Goal: Find specific page/section: Find specific page/section

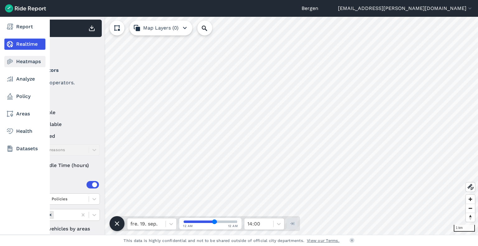
click at [19, 61] on link "Heatmaps" at bounding box center [24, 61] width 41 height 11
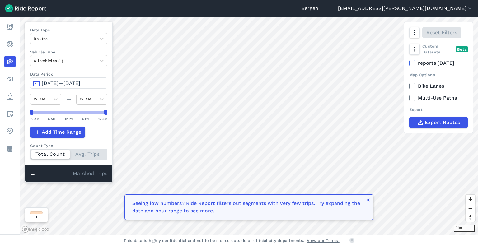
click at [72, 81] on span "[DATE]—[DATE]" at bounding box center [61, 83] width 39 height 6
click at [413, 33] on icon "button" at bounding box center [414, 33] width 6 height 6
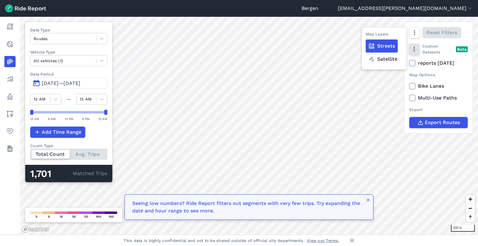
click at [416, 49] on icon "button" at bounding box center [414, 49] width 6 height 6
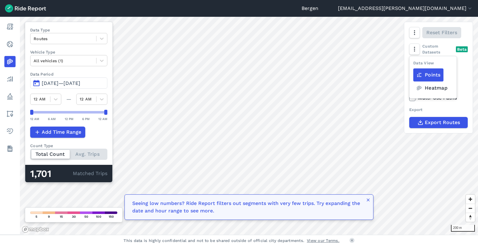
click at [431, 88] on label "Heatmap" at bounding box center [431, 88] width 37 height 13
click at [413, 64] on input "Heatmap" at bounding box center [413, 62] width 0 height 4
click at [459, 110] on div "Export" at bounding box center [438, 110] width 58 height 6
click at [101, 32] on label "Data Type" at bounding box center [68, 30] width 77 height 6
click at [101, 36] on icon at bounding box center [102, 38] width 6 height 6
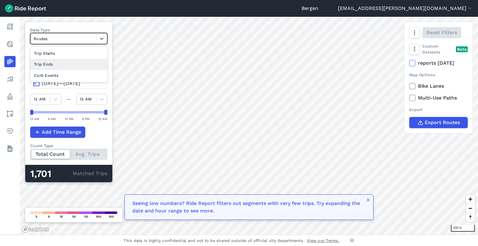
click at [80, 65] on div "Trip Ends" at bounding box center [68, 64] width 77 height 11
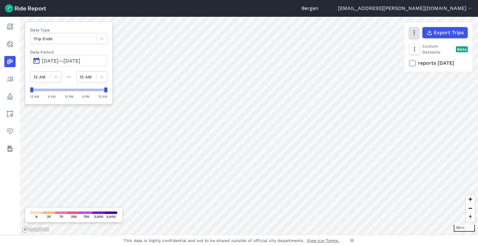
click at [412, 34] on icon "button" at bounding box center [414, 33] width 6 height 6
click at [417, 48] on icon "button" at bounding box center [414, 49] width 6 height 6
click at [441, 69] on label "Points" at bounding box center [428, 74] width 30 height 13
click at [413, 64] on input "Points" at bounding box center [413, 62] width 0 height 4
drag, startPoint x: 438, startPoint y: 62, endPoint x: 432, endPoint y: 33, distance: 29.2
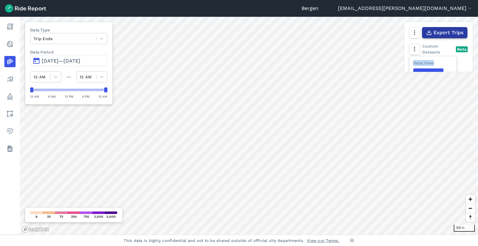
click at [432, 33] on div "Export Trips Data View Points Heatmap Custom Datasets Beta reports [DATE]" at bounding box center [438, 47] width 69 height 50
click at [417, 53] on button "button" at bounding box center [414, 49] width 11 height 11
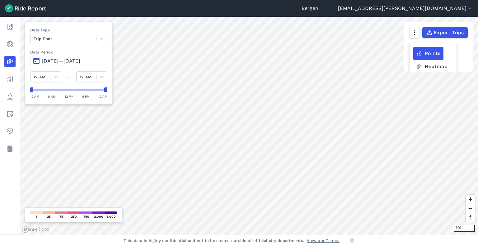
scroll to position [26, 0]
click at [438, 64] on label "Heatmap" at bounding box center [431, 61] width 37 height 13
click at [413, 38] on input "Heatmap" at bounding box center [413, 36] width 0 height 4
drag, startPoint x: 470, startPoint y: 52, endPoint x: 469, endPoint y: 66, distance: 14.7
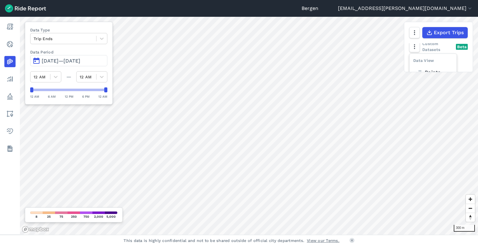
click at [469, 66] on div "Data View Points Heatmap Custom Datasets Beta reports [DATE]" at bounding box center [438, 57] width 68 height 29
click at [443, 62] on label "reports [DATE]" at bounding box center [438, 62] width 58 height 7
click at [409, 62] on input "reports [DATE]" at bounding box center [409, 61] width 0 height 4
click at [443, 62] on label "reports [DATE]" at bounding box center [438, 62] width 58 height 7
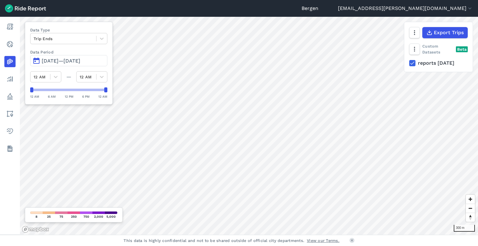
click at [409, 62] on input "reports [DATE]" at bounding box center [409, 61] width 0 height 4
click at [417, 48] on icon "button" at bounding box center [414, 49] width 6 height 6
click at [438, 61] on label "Heatmap" at bounding box center [431, 61] width 37 height 13
click at [413, 38] on input "Heatmap" at bounding box center [413, 36] width 0 height 4
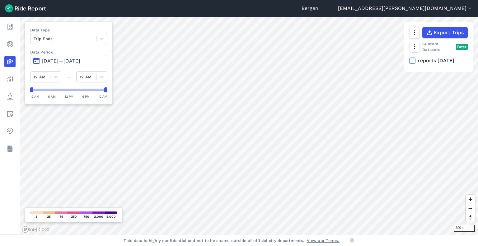
scroll to position [0, 0]
click at [416, 51] on icon "button" at bounding box center [414, 49] width 6 height 6
click at [437, 69] on label "Points" at bounding box center [428, 74] width 30 height 13
click at [413, 64] on input "Points" at bounding box center [413, 62] width 0 height 4
click at [415, 34] on icon "button" at bounding box center [414, 33] width 6 height 6
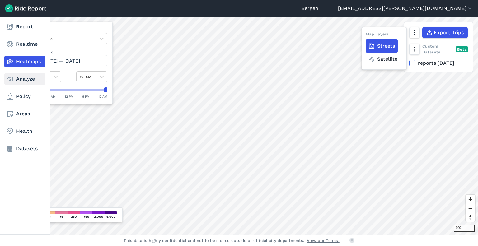
click at [25, 78] on link "Analyze" at bounding box center [24, 78] width 41 height 11
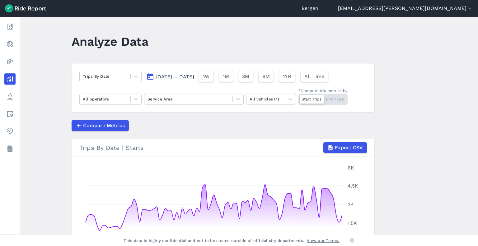
scroll to position [1, 0]
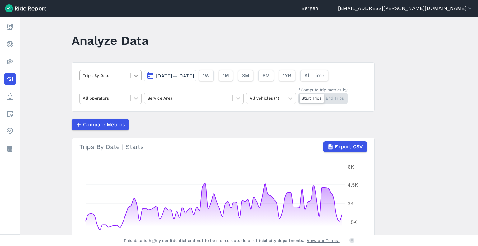
click at [132, 72] on div at bounding box center [136, 75] width 11 height 11
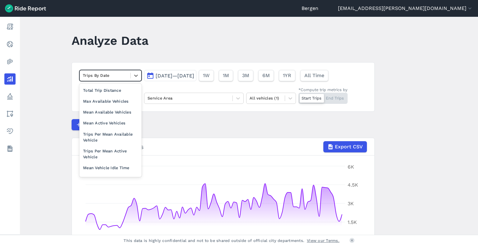
scroll to position [0, 0]
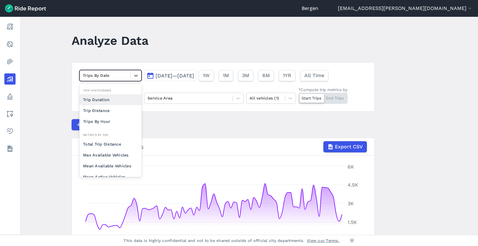
click at [64, 94] on main "Analyze Data option Trip Duration focused, 0 of 2. 10 results available. Use Up…" at bounding box center [249, 126] width 458 height 218
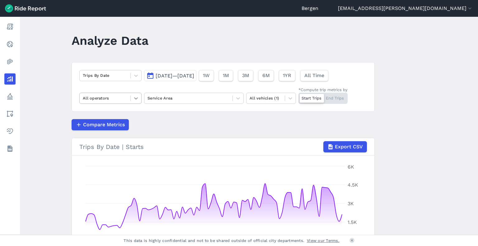
click at [132, 98] on div at bounding box center [136, 98] width 11 height 11
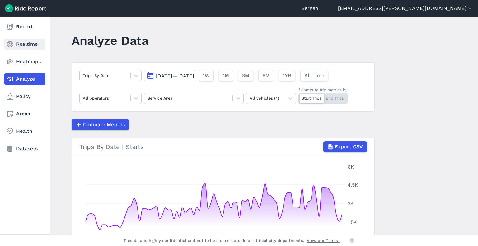
click at [24, 42] on link "Realtime" at bounding box center [24, 44] width 41 height 11
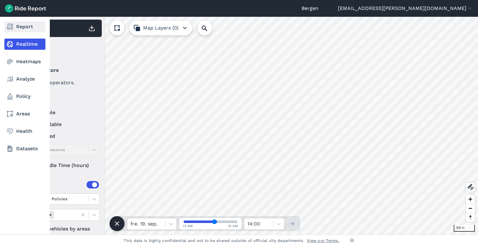
click at [29, 28] on link "Report" at bounding box center [24, 26] width 41 height 11
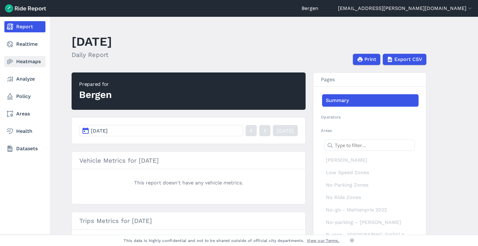
click at [35, 64] on link "Heatmaps" at bounding box center [24, 61] width 41 height 11
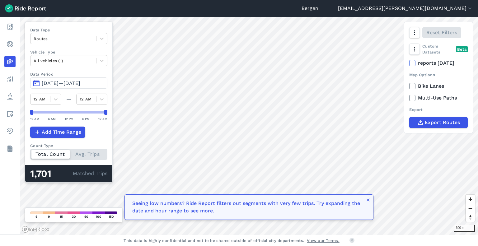
click at [416, 88] on label "Bike Lanes" at bounding box center [438, 85] width 58 height 7
click at [409, 86] on input "Bike Lanes" at bounding box center [409, 84] width 0 height 4
click at [416, 88] on label "Bike Lanes" at bounding box center [438, 85] width 58 height 7
click at [409, 86] on input "Bike Lanes" at bounding box center [409, 84] width 0 height 4
click at [93, 41] on div "Routes" at bounding box center [63, 39] width 66 height 10
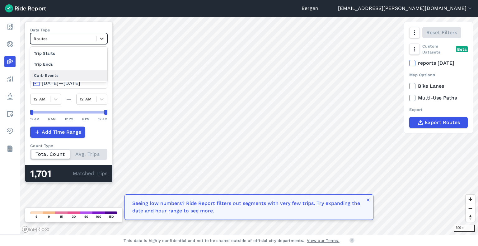
click at [85, 74] on div "Curb Events" at bounding box center [68, 75] width 77 height 11
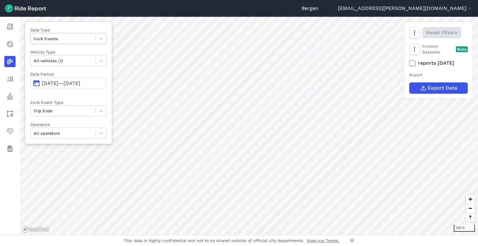
click at [85, 37] on div at bounding box center [63, 38] width 59 height 7
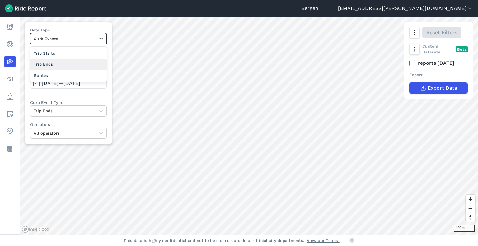
click at [74, 63] on div "Trip Ends" at bounding box center [68, 64] width 77 height 11
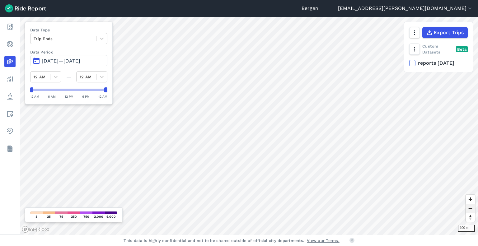
click at [470, 209] on span "Zoom out" at bounding box center [470, 208] width 9 height 9
click at [414, 47] on use "button" at bounding box center [413, 49] width 1 height 5
click at [427, 62] on label "Heatmap" at bounding box center [431, 61] width 37 height 13
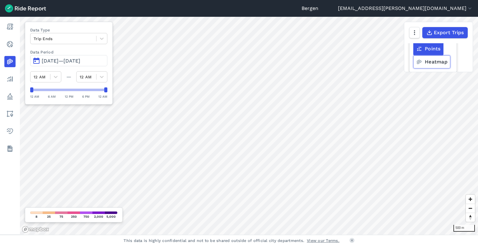
click at [413, 38] on input "Heatmap" at bounding box center [413, 36] width 0 height 4
click at [444, 61] on label "Heatmap" at bounding box center [431, 61] width 37 height 13
click at [413, 38] on input "Heatmap" at bounding box center [413, 36] width 0 height 4
